Goal: Task Accomplishment & Management: Manage account settings

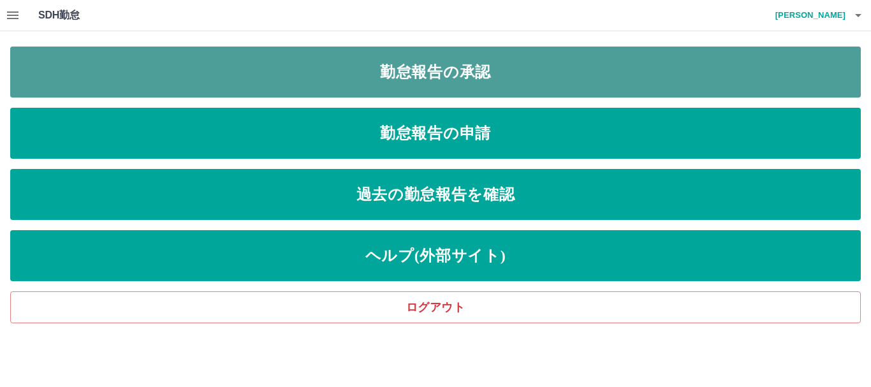
click at [458, 83] on link "勤怠報告の承認" at bounding box center [435, 72] width 850 height 51
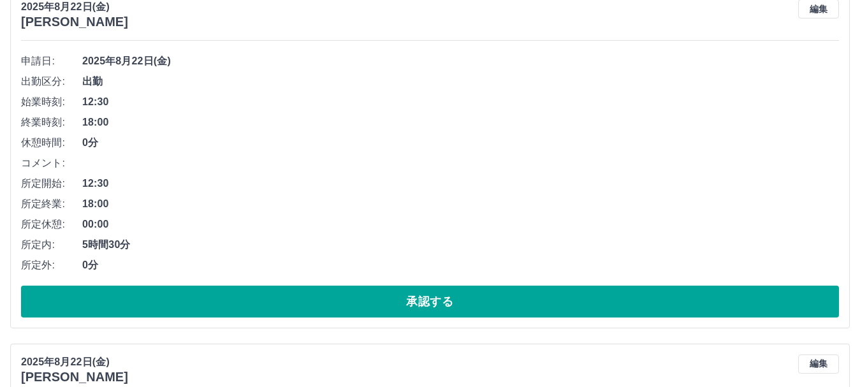
scroll to position [1912, 0]
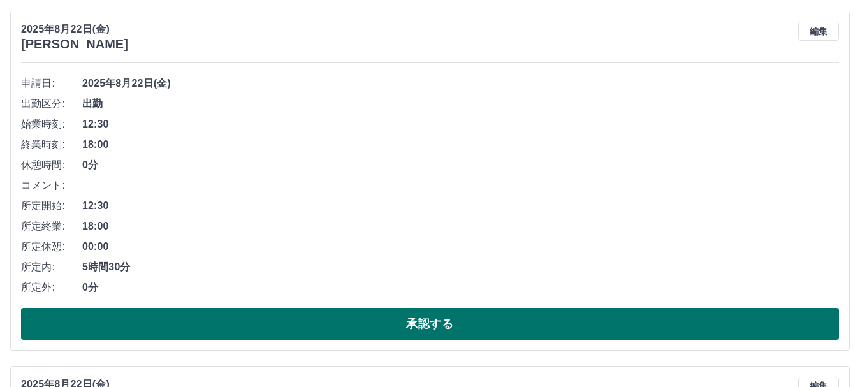
click at [318, 324] on button "承認する" at bounding box center [430, 324] width 818 height 32
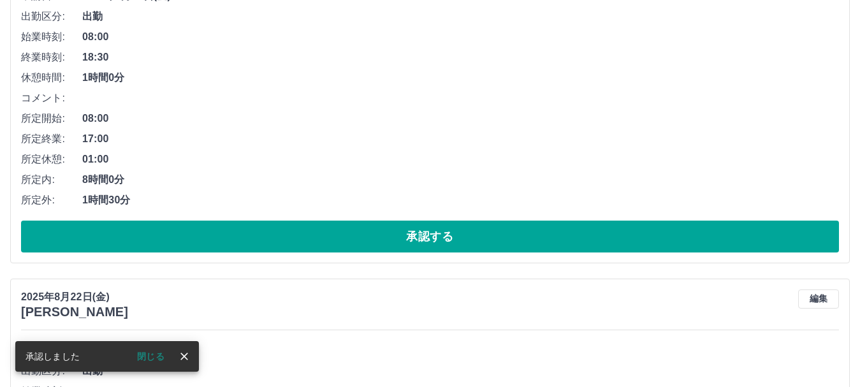
scroll to position [2004, 0]
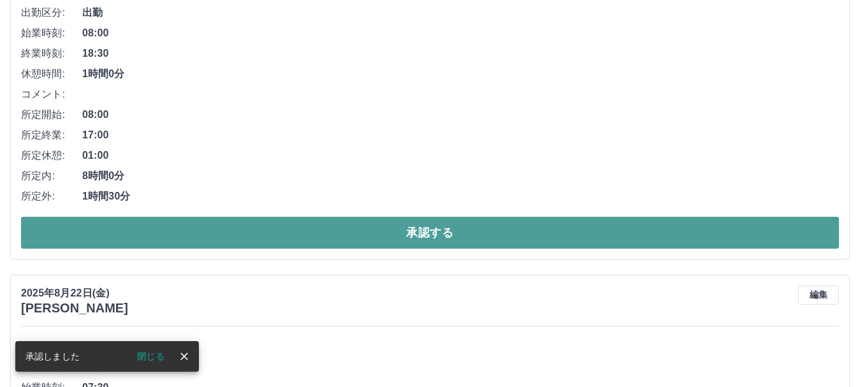
click at [319, 241] on button "承認する" at bounding box center [430, 233] width 818 height 32
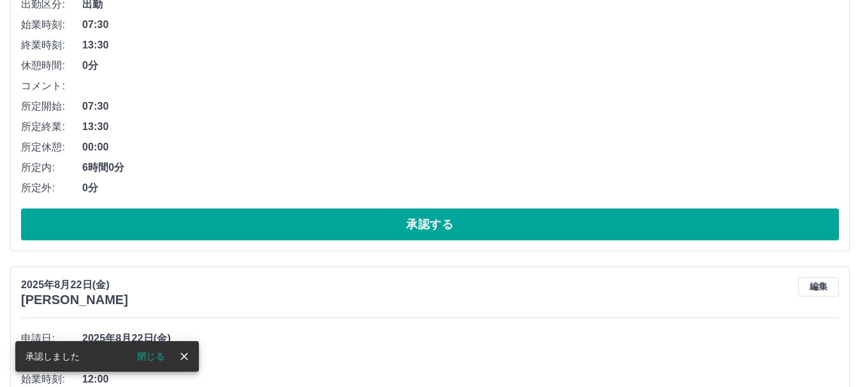
scroll to position [2031, 0]
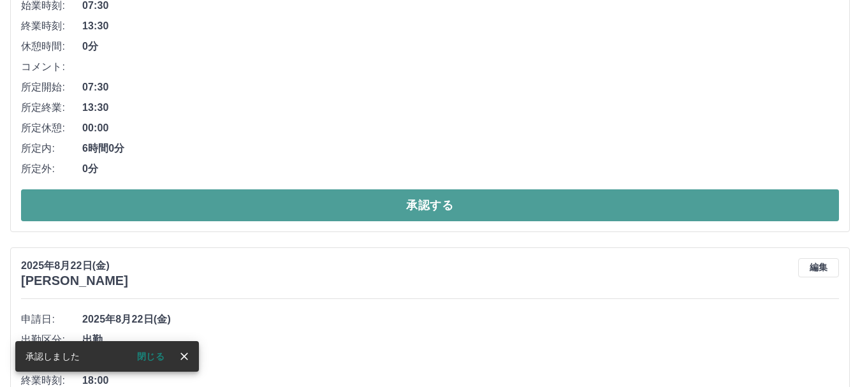
click at [314, 210] on button "承認する" at bounding box center [430, 205] width 818 height 32
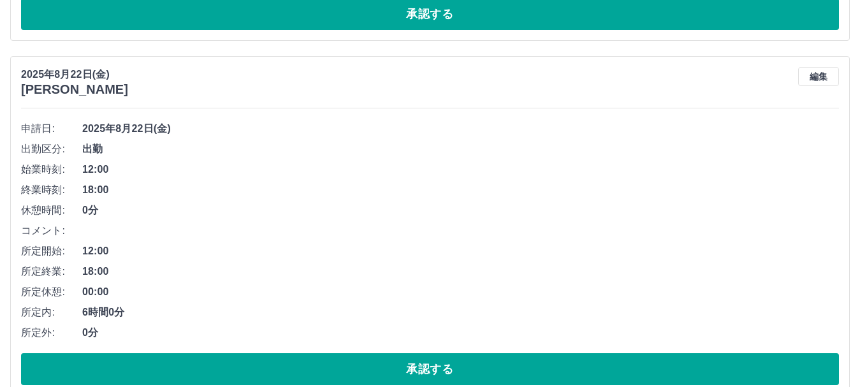
scroll to position [1931, 0]
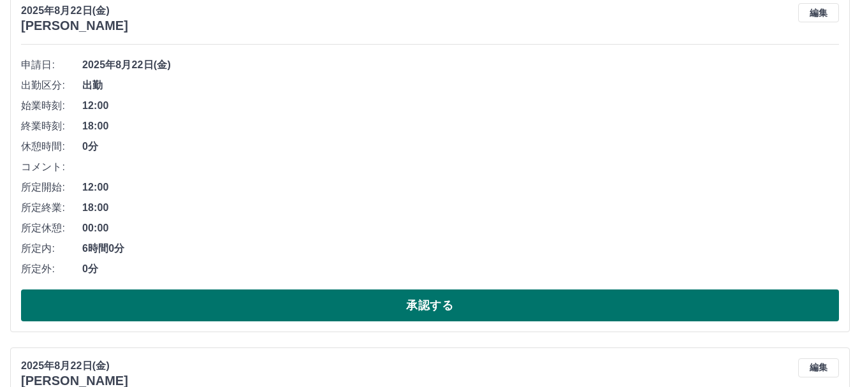
click at [331, 311] on button "承認する" at bounding box center [430, 305] width 818 height 32
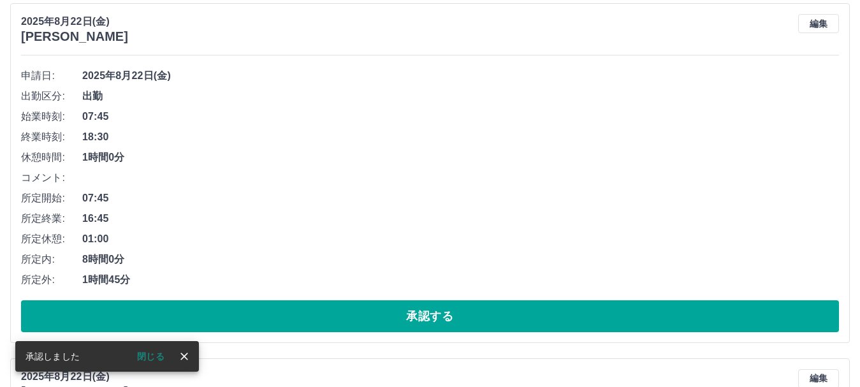
scroll to position [1958, 0]
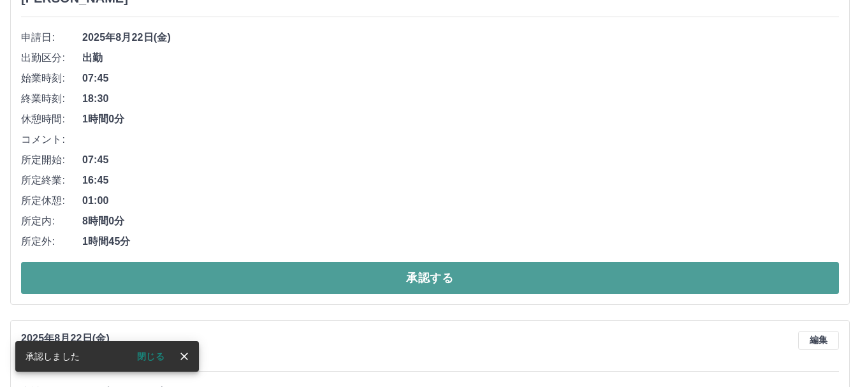
click at [324, 278] on button "承認する" at bounding box center [430, 278] width 818 height 32
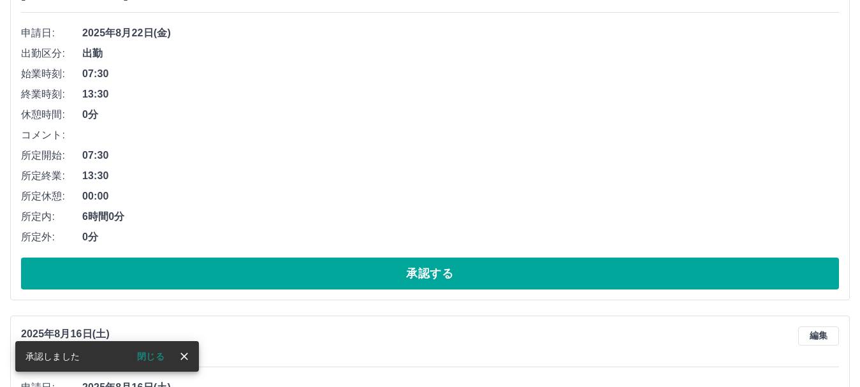
scroll to position [1986, 0]
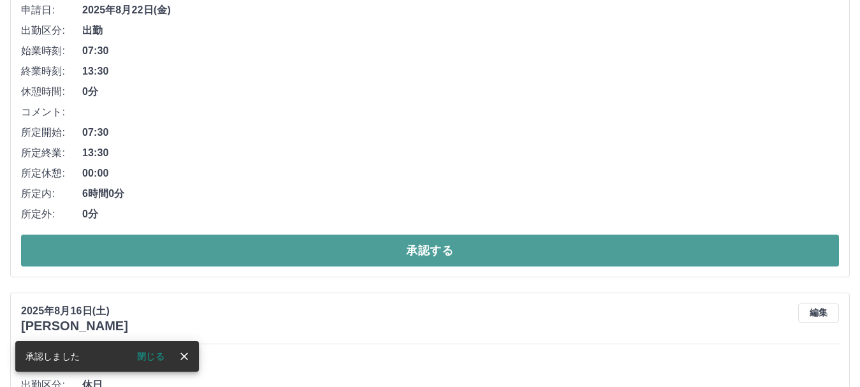
click at [319, 258] on button "承認する" at bounding box center [430, 251] width 818 height 32
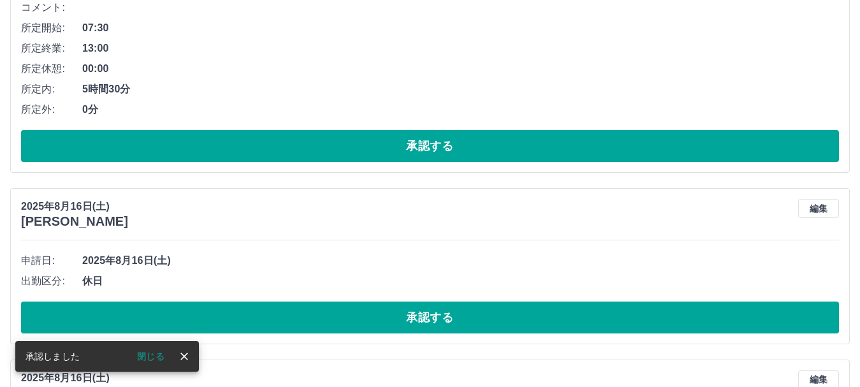
scroll to position [1758, 0]
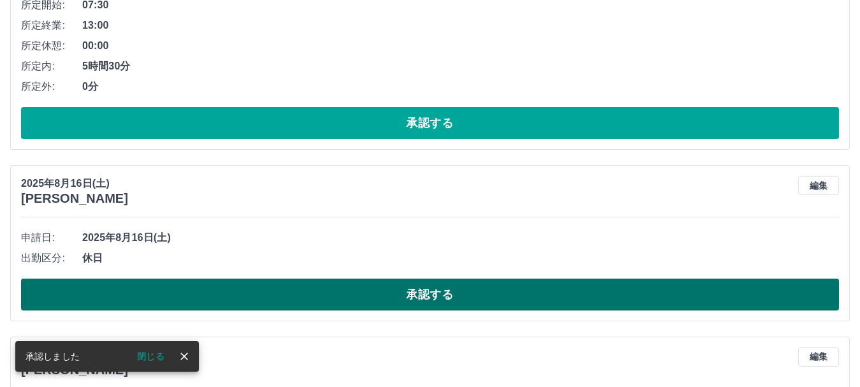
click at [330, 302] on button "承認する" at bounding box center [430, 295] width 818 height 32
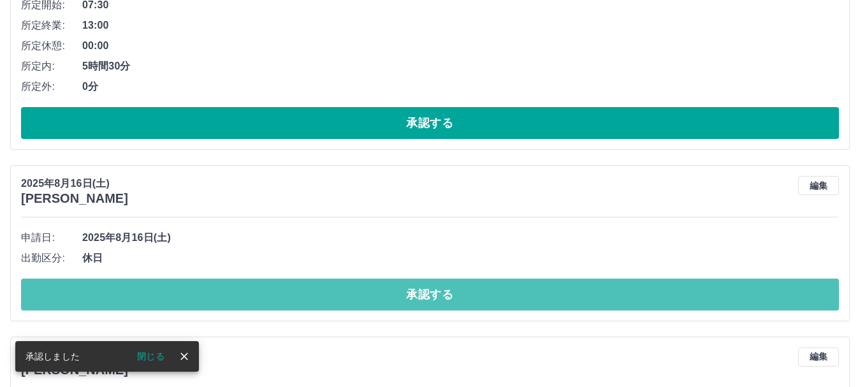
click at [331, 295] on button "承認する" at bounding box center [430, 295] width 818 height 32
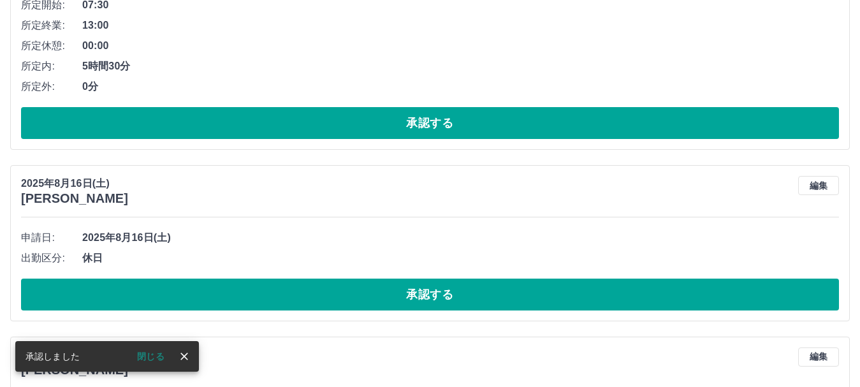
click at [331, 295] on button "承認する" at bounding box center [430, 295] width 818 height 32
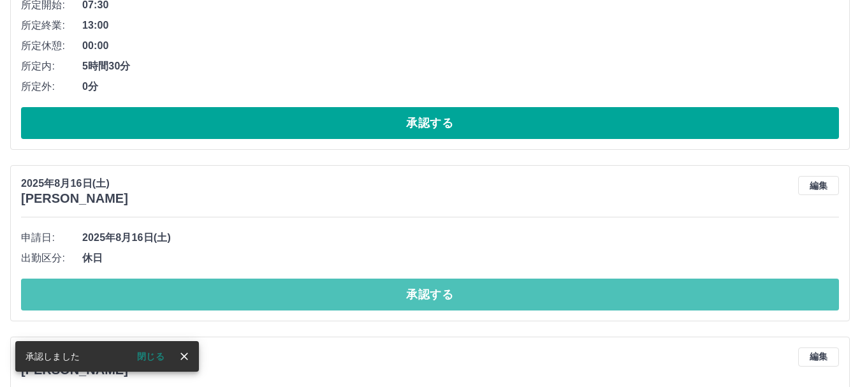
click at [331, 295] on button "承認する" at bounding box center [430, 295] width 818 height 32
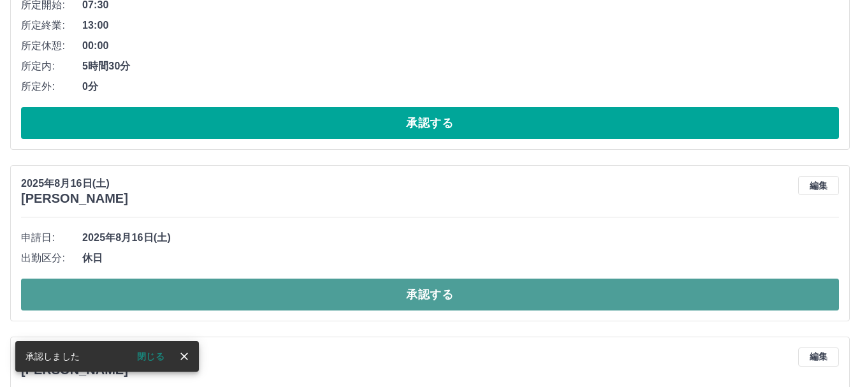
click at [331, 294] on button "承認する" at bounding box center [430, 295] width 818 height 32
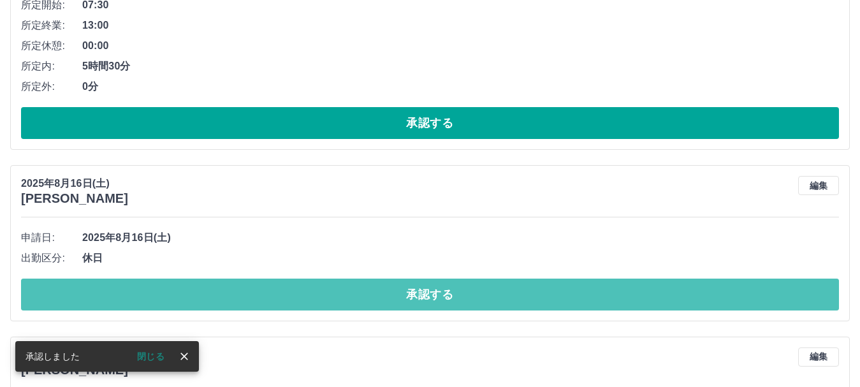
click at [331, 291] on button "承認する" at bounding box center [430, 295] width 818 height 32
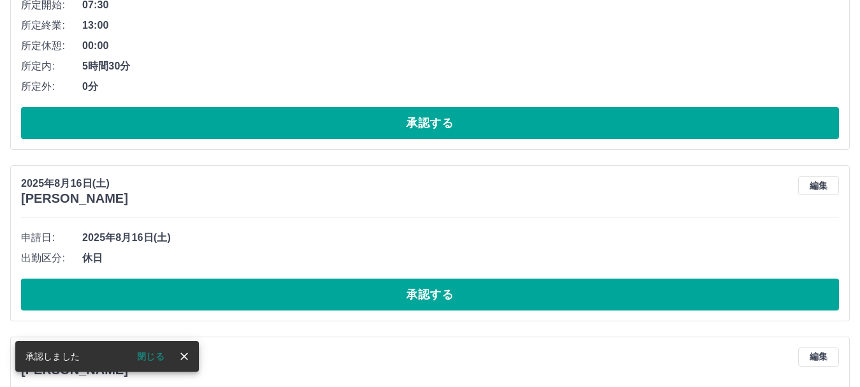
click at [331, 290] on button "承認する" at bounding box center [430, 295] width 818 height 32
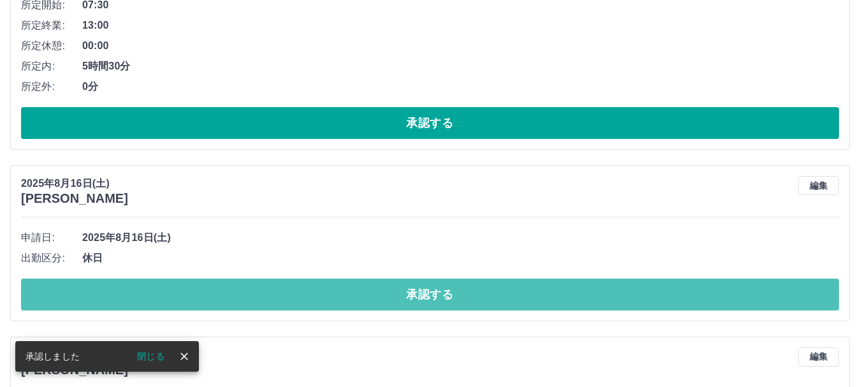
click at [331, 290] on button "承認する" at bounding box center [430, 295] width 818 height 32
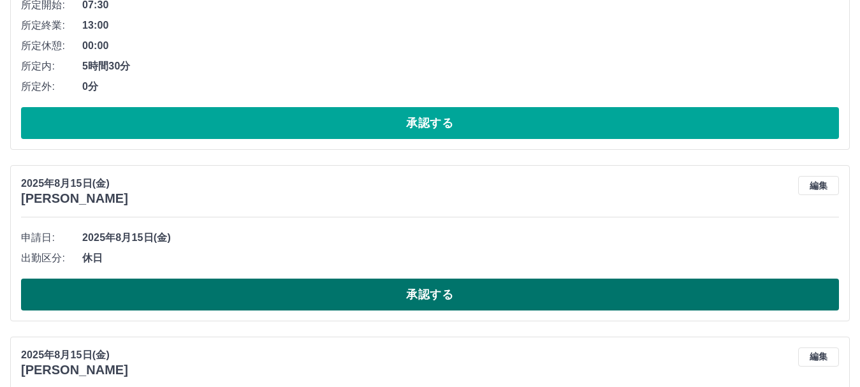
click at [215, 282] on button "承認する" at bounding box center [430, 295] width 818 height 32
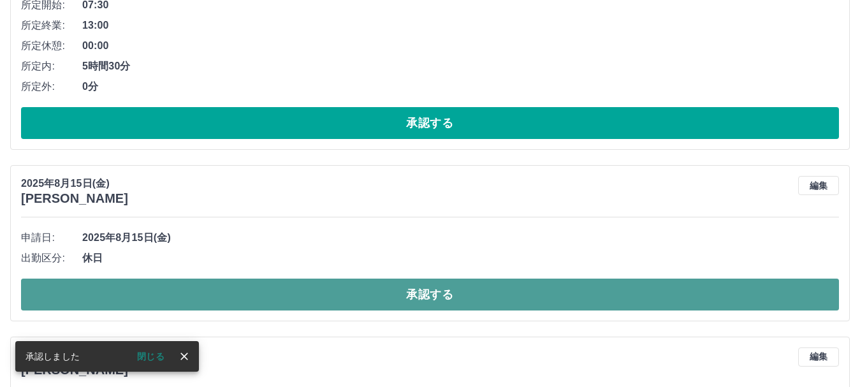
click at [296, 288] on button "承認する" at bounding box center [430, 295] width 818 height 32
click at [298, 288] on button "承認する" at bounding box center [430, 295] width 818 height 32
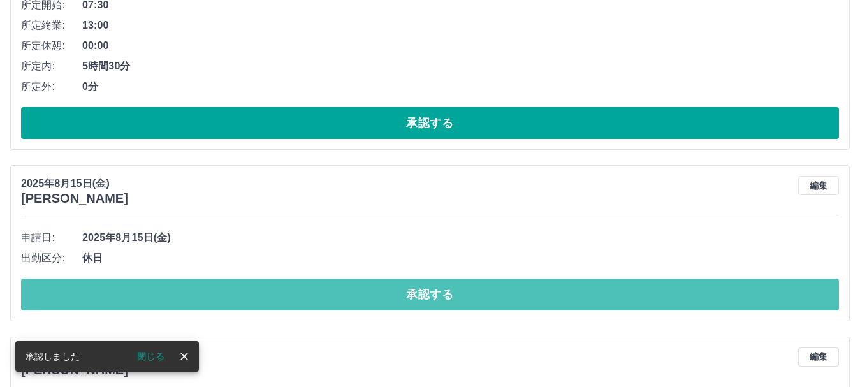
click at [298, 289] on button "承認する" at bounding box center [430, 295] width 818 height 32
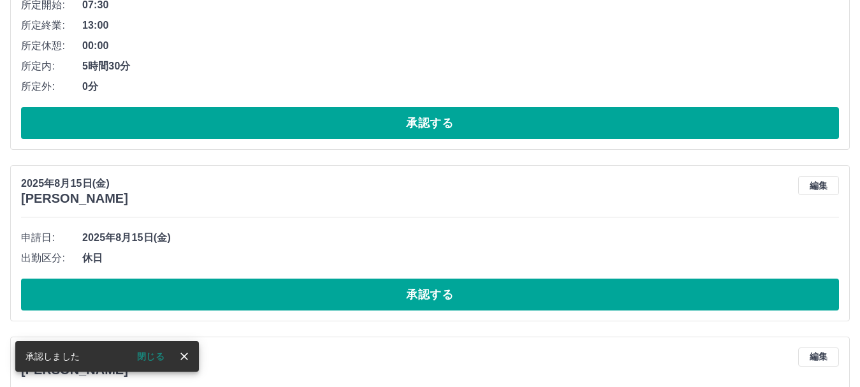
click at [298, 289] on button "承認する" at bounding box center [430, 295] width 818 height 32
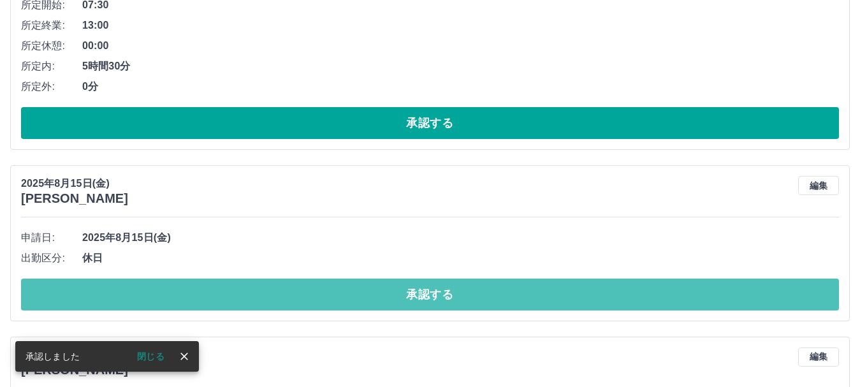
click at [298, 291] on button "承認する" at bounding box center [430, 295] width 818 height 32
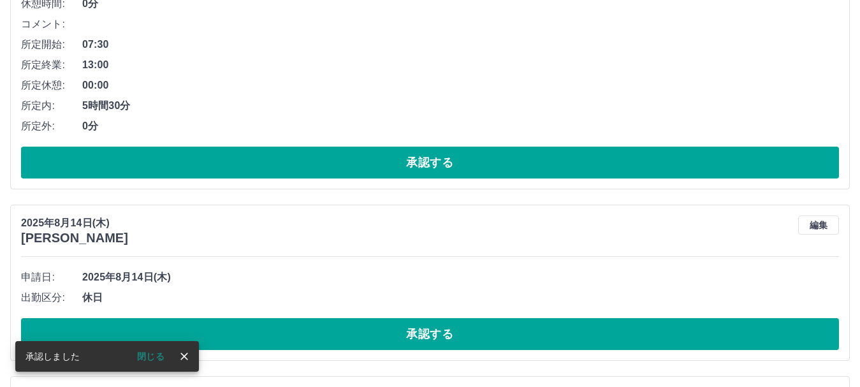
scroll to position [1779, 0]
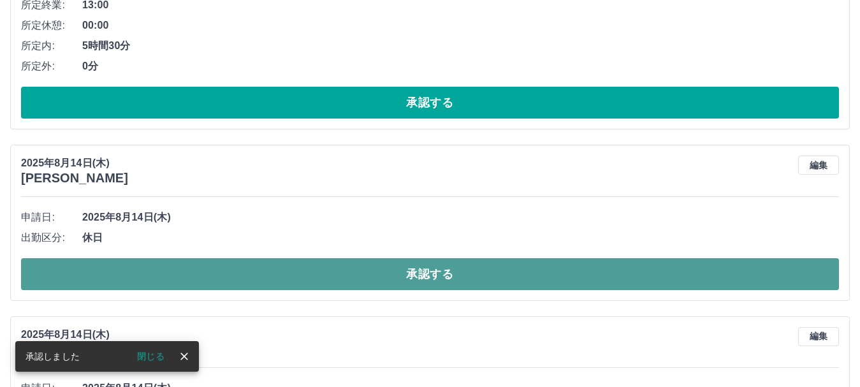
click at [295, 282] on button "承認する" at bounding box center [430, 274] width 818 height 32
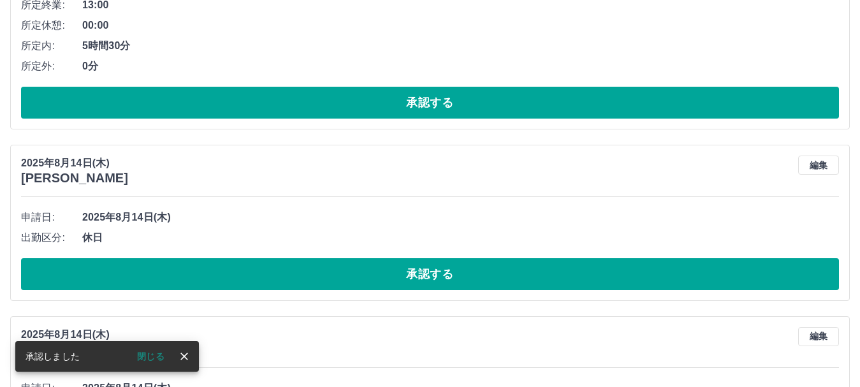
click at [293, 286] on button "承認する" at bounding box center [430, 274] width 818 height 32
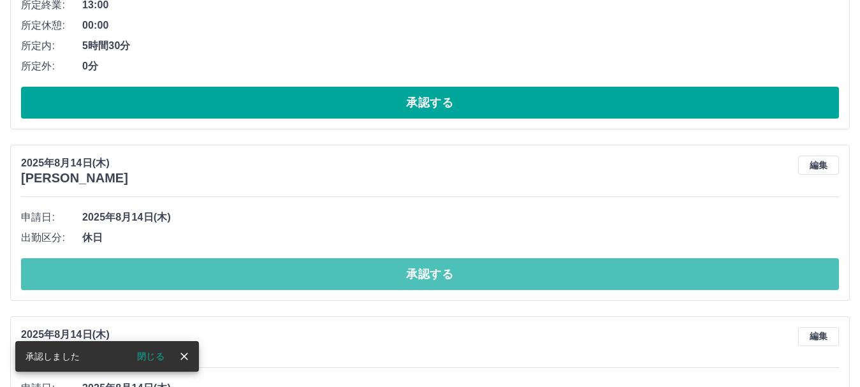
click at [293, 286] on button "承認する" at bounding box center [430, 274] width 818 height 32
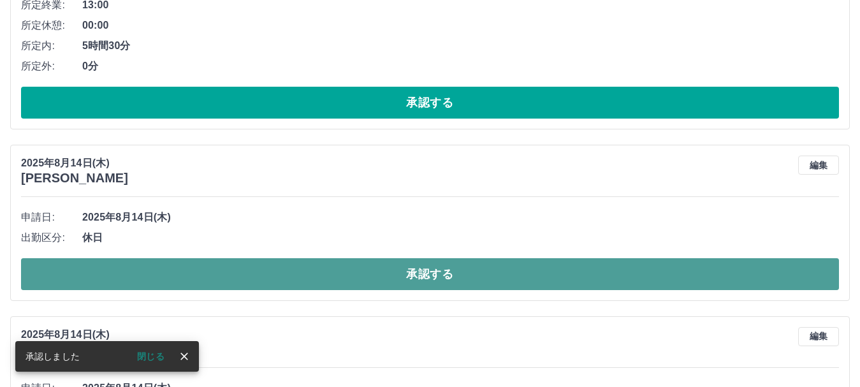
click at [312, 273] on button "承認する" at bounding box center [430, 274] width 818 height 32
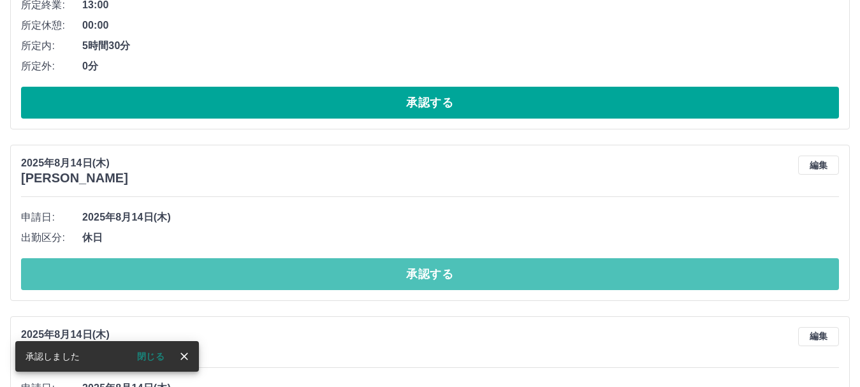
click at [320, 280] on button "承認する" at bounding box center [430, 274] width 818 height 32
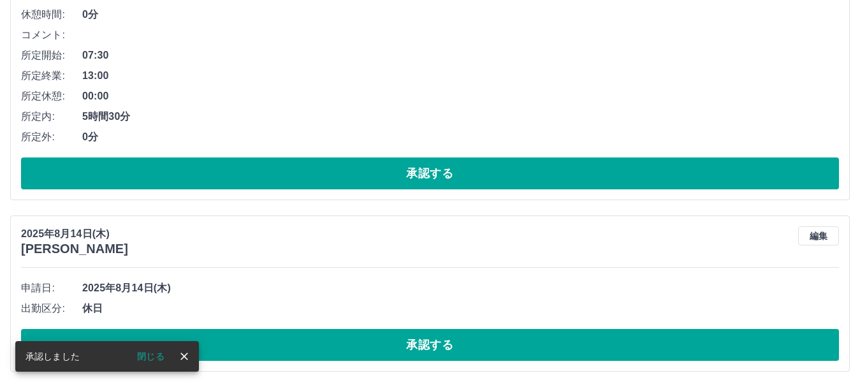
scroll to position [1709, 0]
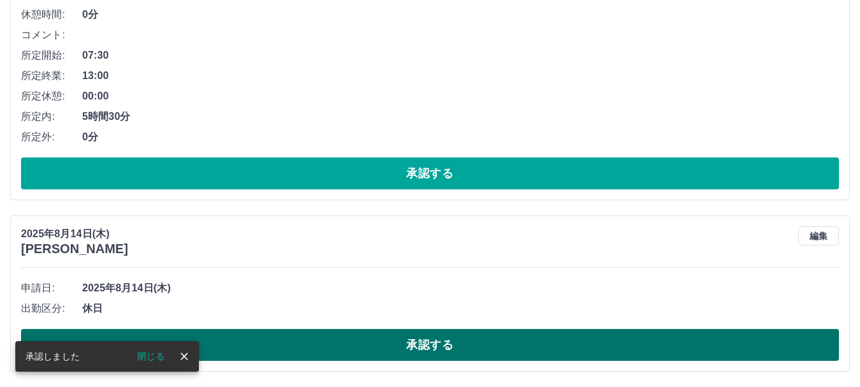
click at [337, 342] on button "承認する" at bounding box center [430, 345] width 818 height 32
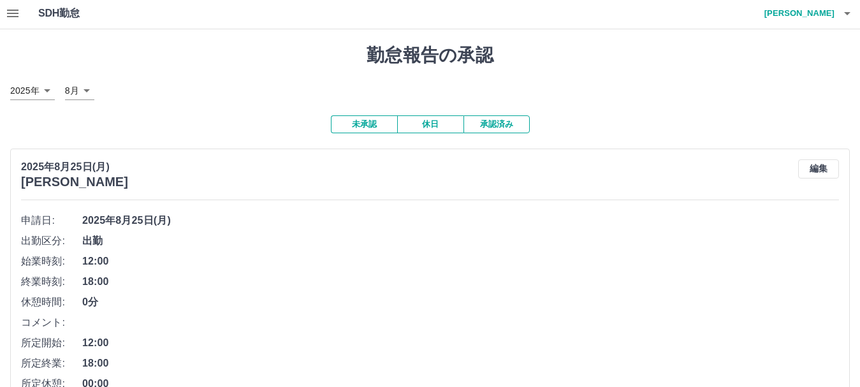
scroll to position [0, 0]
